Goal: Browse casually: Explore the website without a specific task or goal

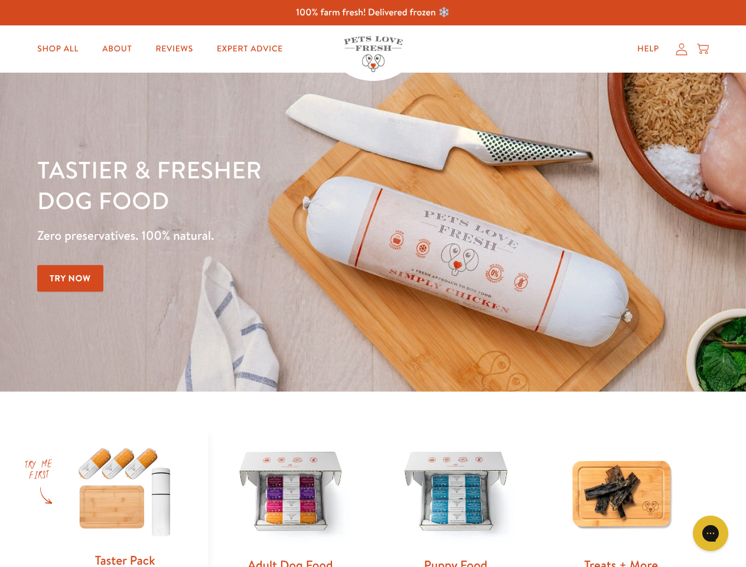
click at [373, 284] on div "Tastier & fresher dog food Zero preservatives. 100% natural. Try Now" at bounding box center [261, 232] width 448 height 156
click at [711, 533] on icon "Gorgias live chat" at bounding box center [710, 533] width 11 height 11
